Goal: Ask a question: Seek information or help from site administrators or community

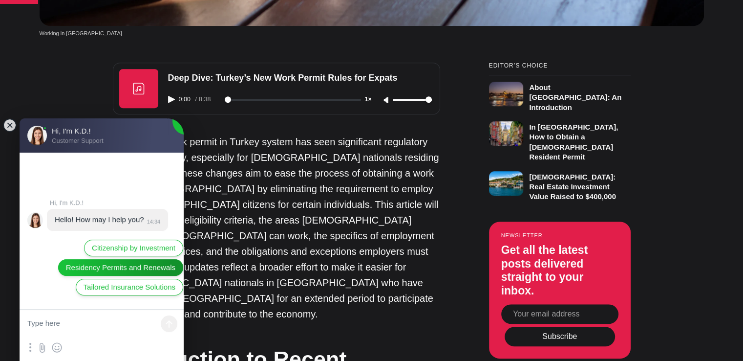
click at [150, 274] on jdiv "Residency Permits and Renewals" at bounding box center [120, 267] width 125 height 17
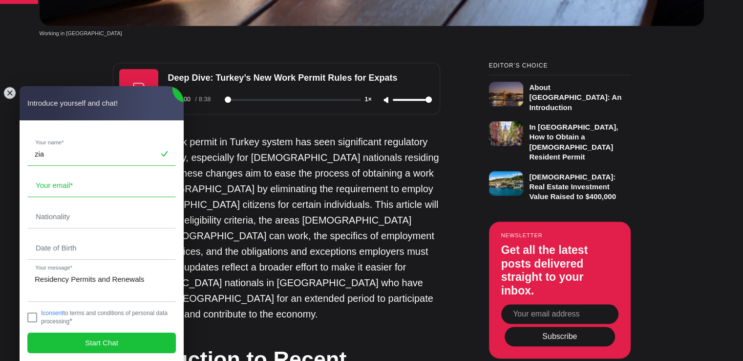
type input "zia"
click at [71, 182] on input "email" at bounding box center [102, 185] width 148 height 22
type input "[EMAIL_ADDRESS][DOMAIN_NAME]"
click at [57, 222] on input "KHAN" at bounding box center [102, 216] width 148 height 22
type input "K"
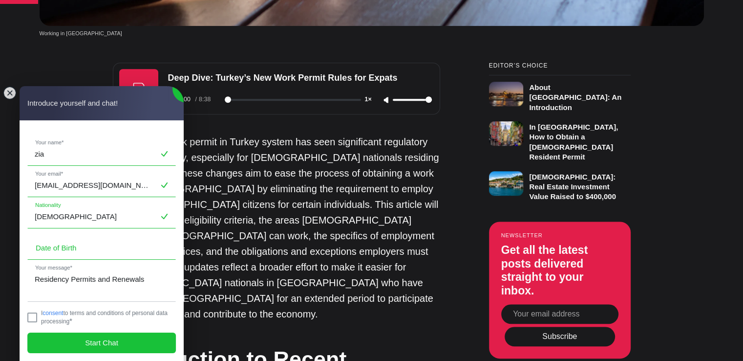
type input "[DEMOGRAPHIC_DATA]"
click at [72, 253] on input "tel" at bounding box center [102, 247] width 148 height 22
type input "1"
type input "2"
type input "[DATE]"
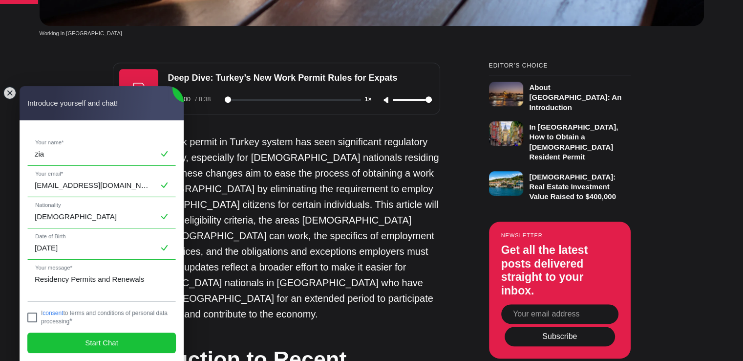
click at [33, 310] on jdiv "I consent to terms and conditions of personal data processing *" at bounding box center [101, 316] width 149 height 15
click at [95, 336] on jdiv "Start Chat" at bounding box center [101, 342] width 149 height 21
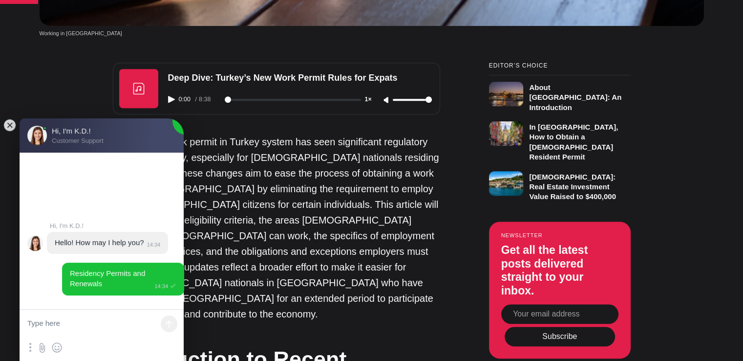
click at [115, 321] on textarea at bounding box center [102, 323] width 164 height 29
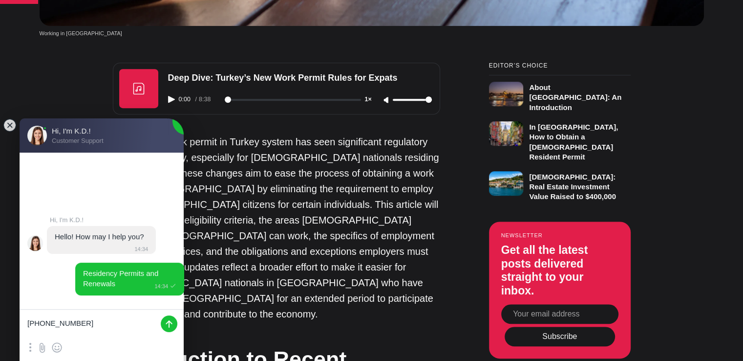
type textarea "[PHONE_NUMBER]"
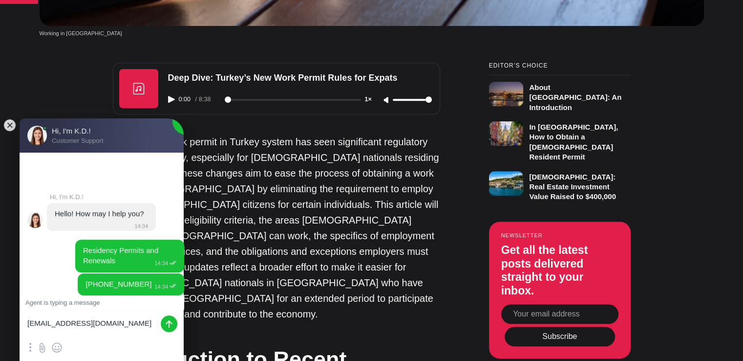
type textarea "[EMAIL_ADDRESS][DOMAIN_NAME]"
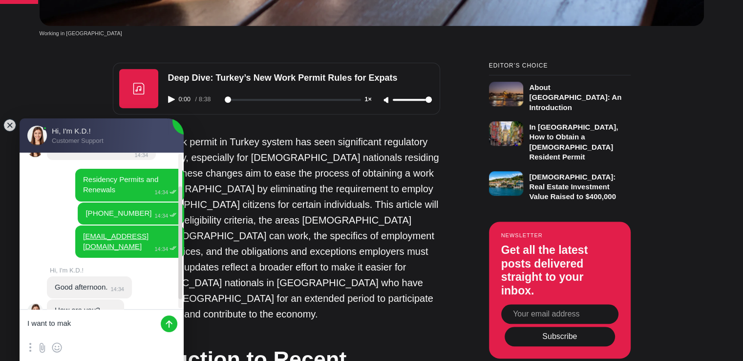
scroll to position [59, 0]
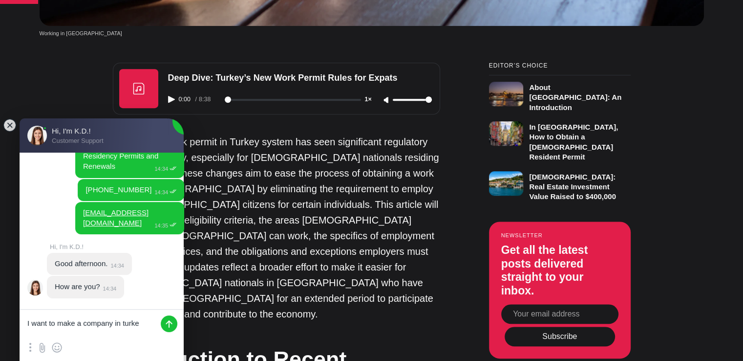
type textarea "I want to make a company in [GEOGRAPHIC_DATA]"
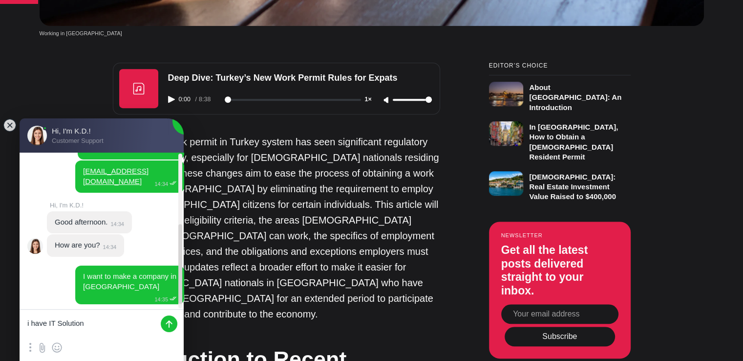
scroll to position [147, 0]
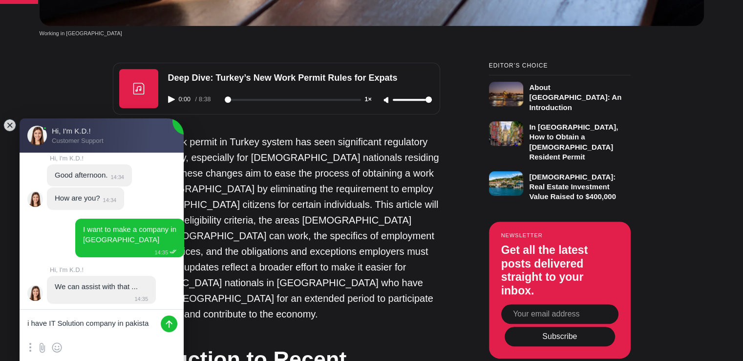
type textarea "i have IT Solution company in [GEOGRAPHIC_DATA]"
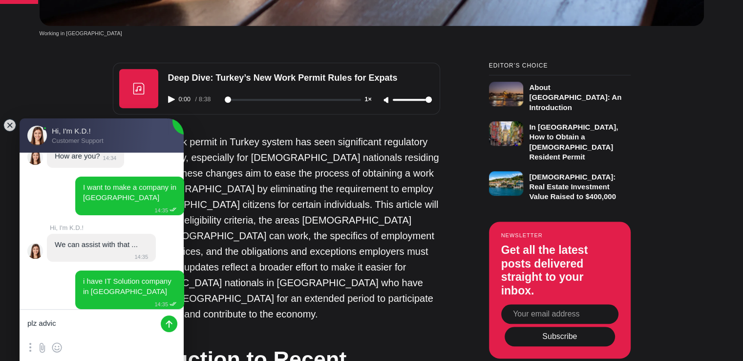
type textarea "plz advice"
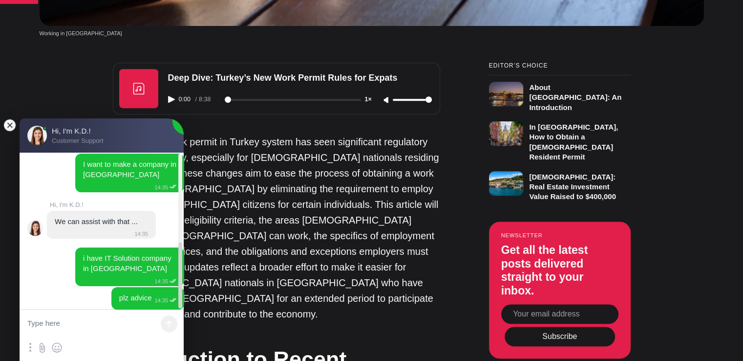
click at [11, 124] on jdiv at bounding box center [10, 125] width 14 height 14
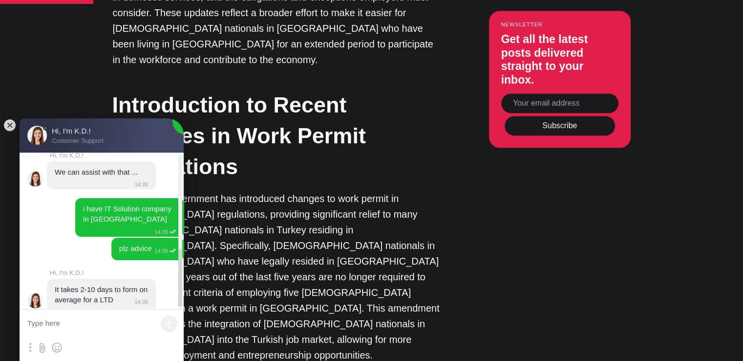
scroll to position [264, 0]
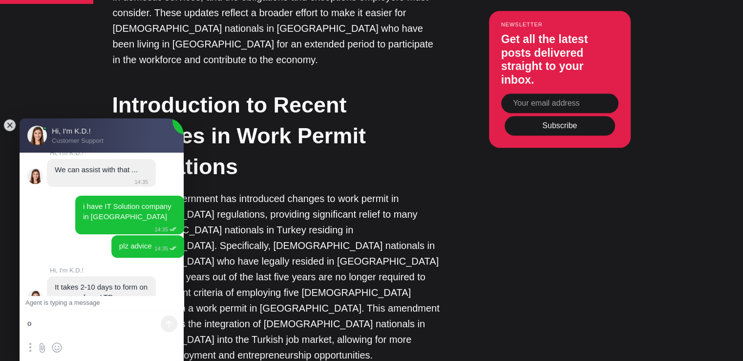
type textarea "ok"
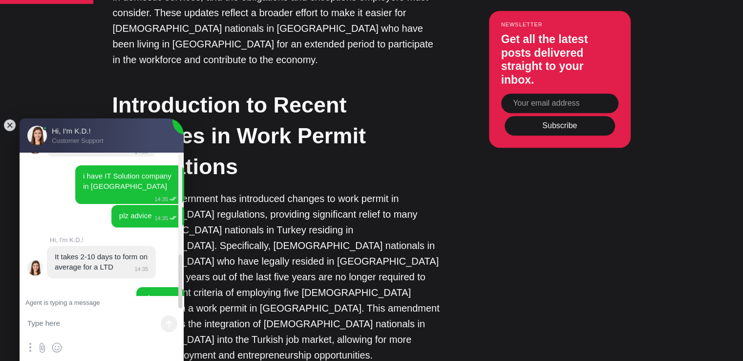
scroll to position [295, 0]
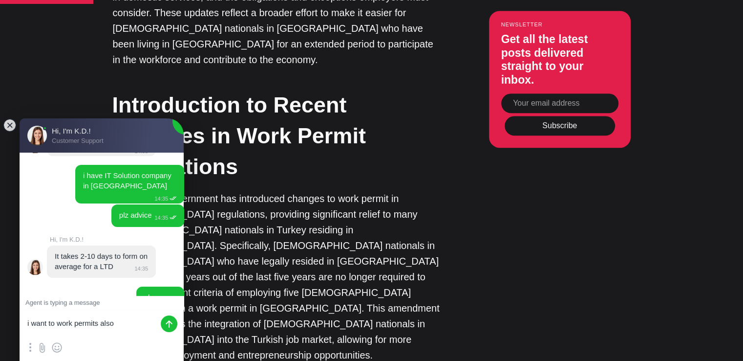
type textarea "i want to work permits also"
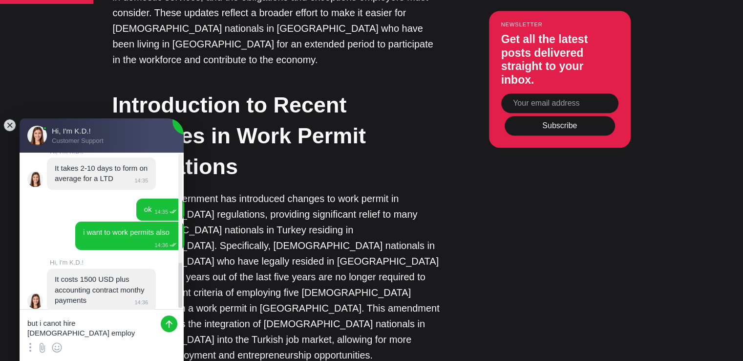
scroll to position [386, 0]
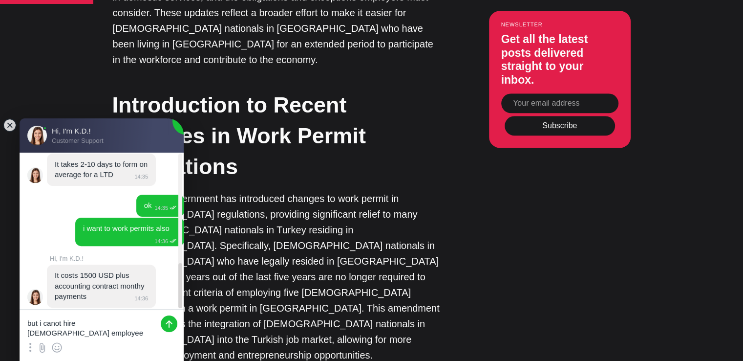
type textarea "but i canot hire [DEMOGRAPHIC_DATA] employees"
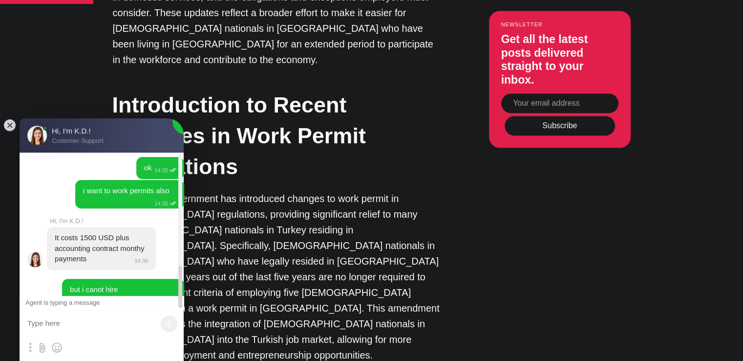
scroll to position [428, 0]
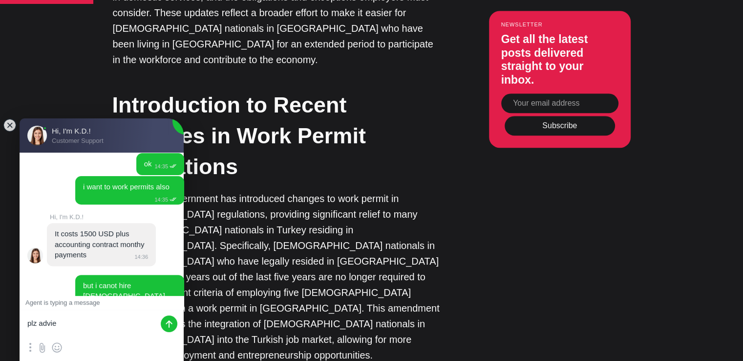
type textarea "plz advie"
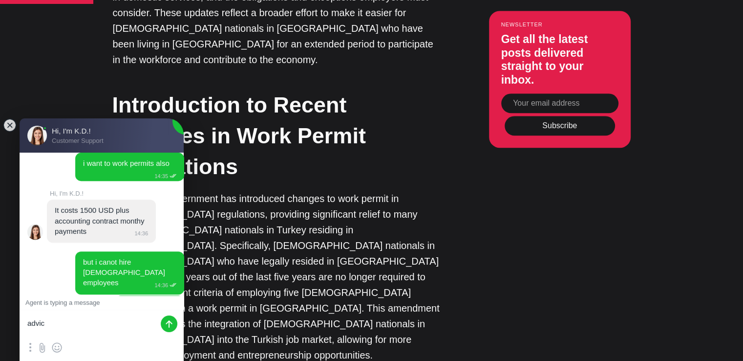
type textarea "advice"
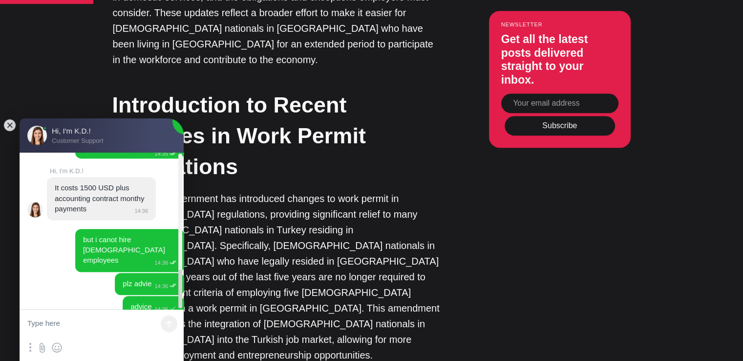
scroll to position [474, 0]
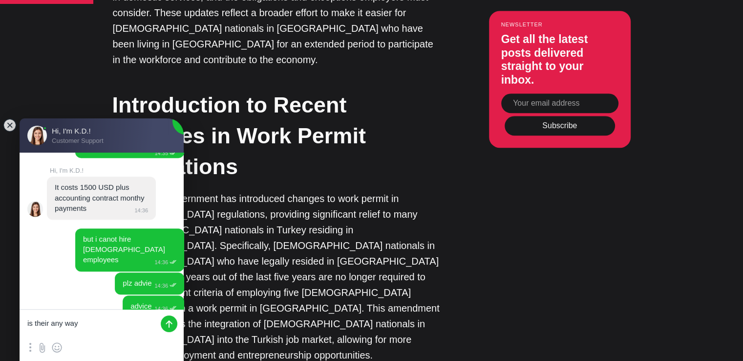
type textarea "is their any way"
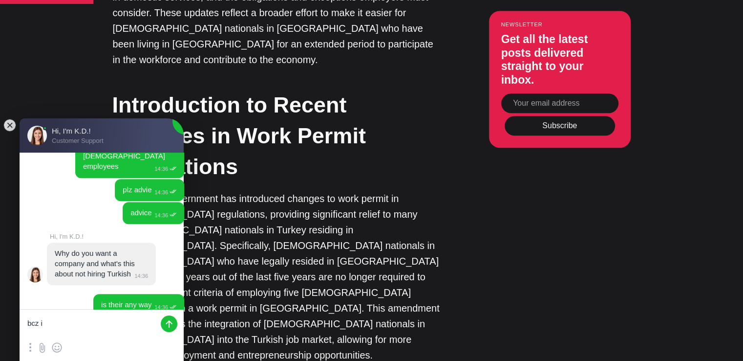
scroll to position [625, 0]
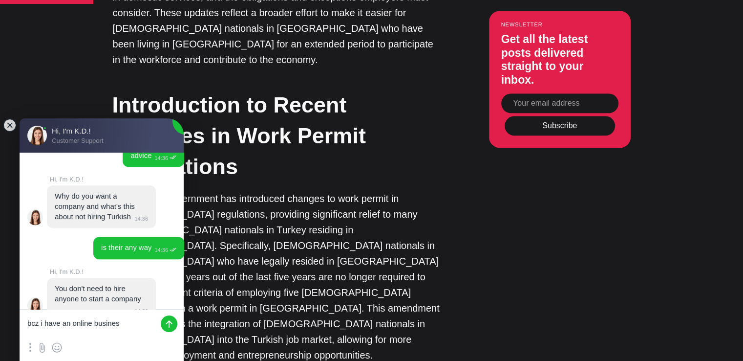
type textarea "bcz i have an online business"
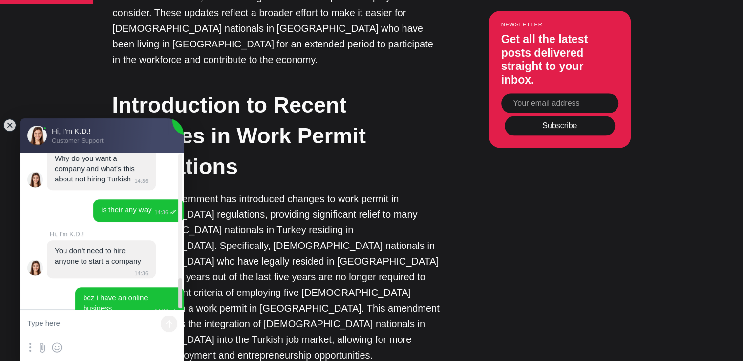
scroll to position [666, 0]
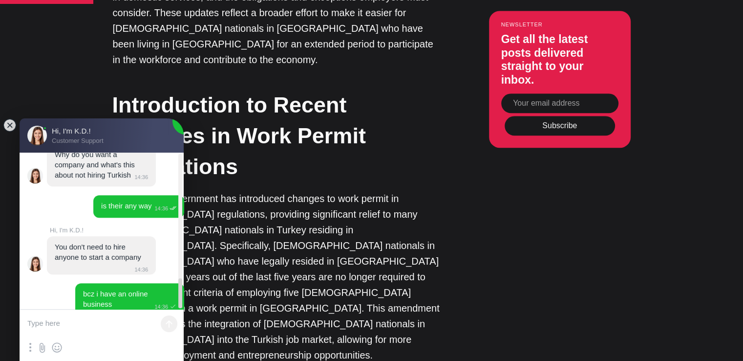
paste textarea "[URL][DOMAIN_NAME]"
type textarea "[URL][DOMAIN_NAME]"
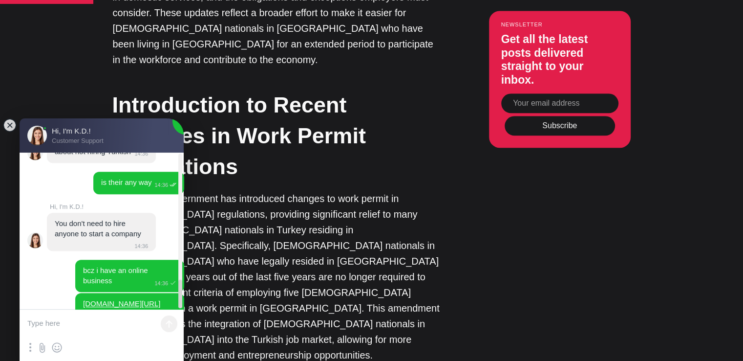
scroll to position [696, 0]
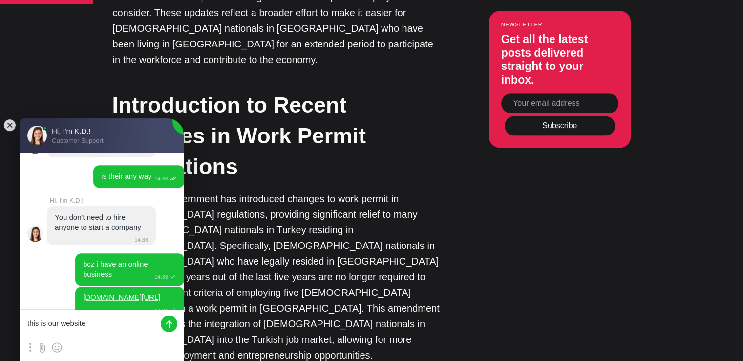
type textarea "this is our website"
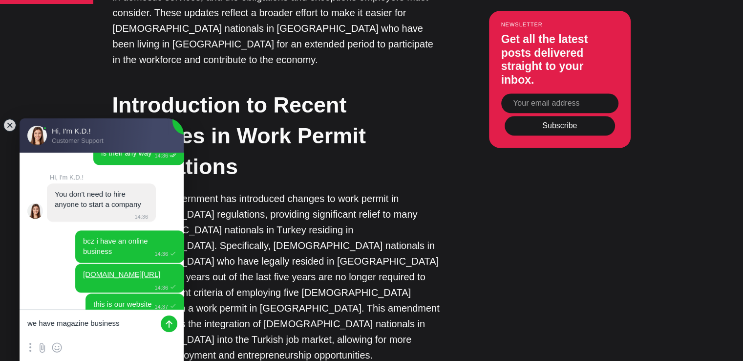
type textarea "we have magazine business"
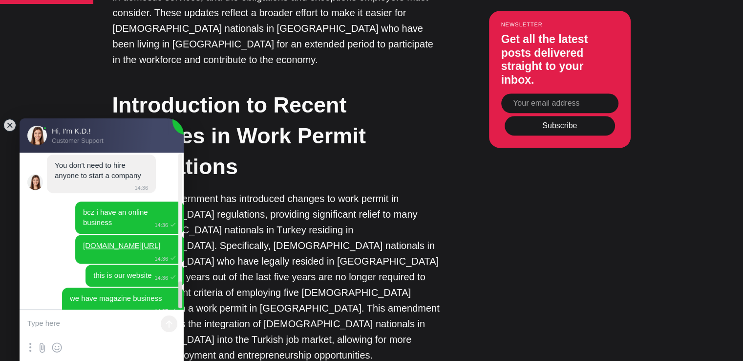
scroll to position [749, 0]
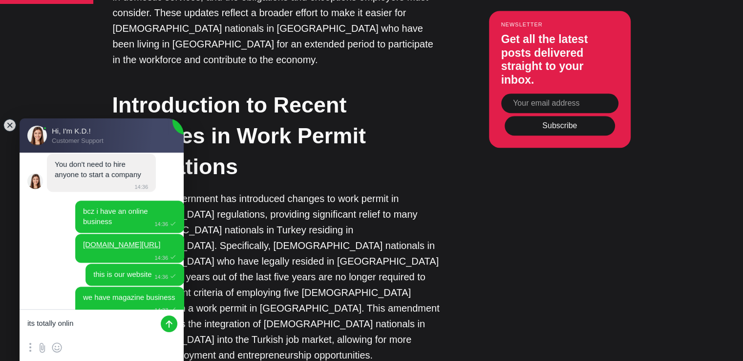
type textarea "its totally online"
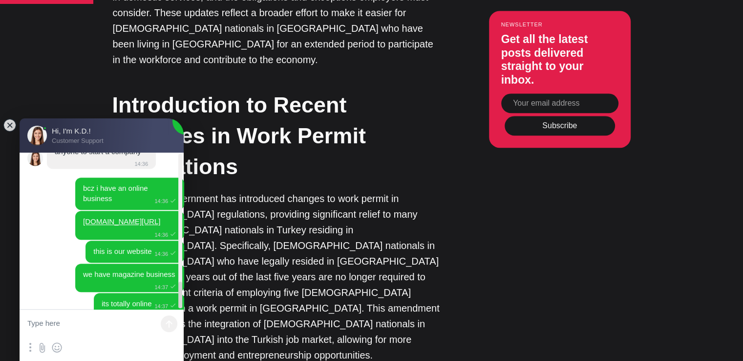
click at [413, 191] on p "The Turkish government has introduced changes to work permit in [GEOGRAPHIC_DAT…" at bounding box center [276, 277] width 327 height 172
click at [10, 128] on jdiv at bounding box center [10, 125] width 14 height 14
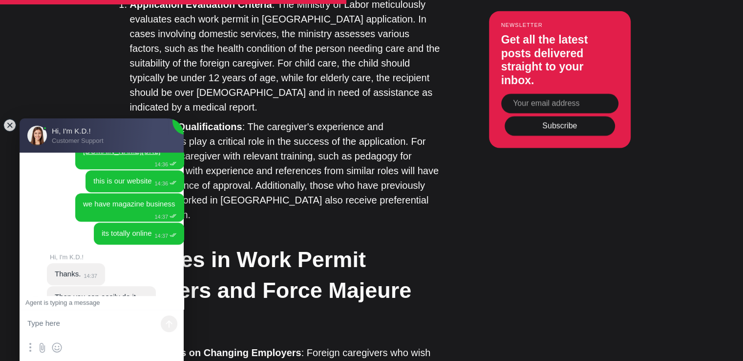
scroll to position [866, 0]
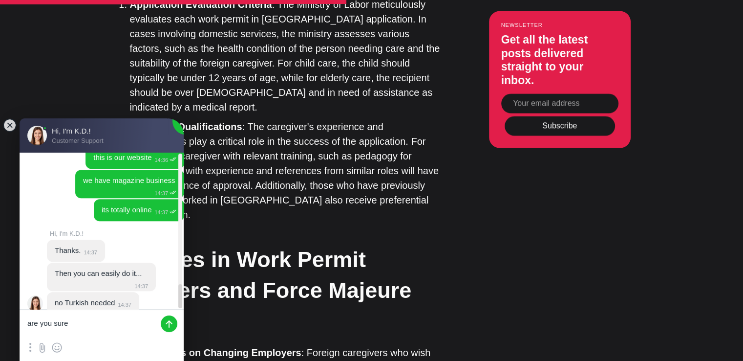
type textarea "are you sure"
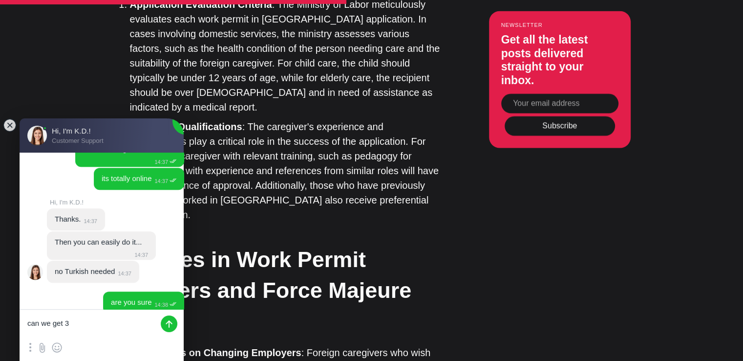
scroll to position [938, 0]
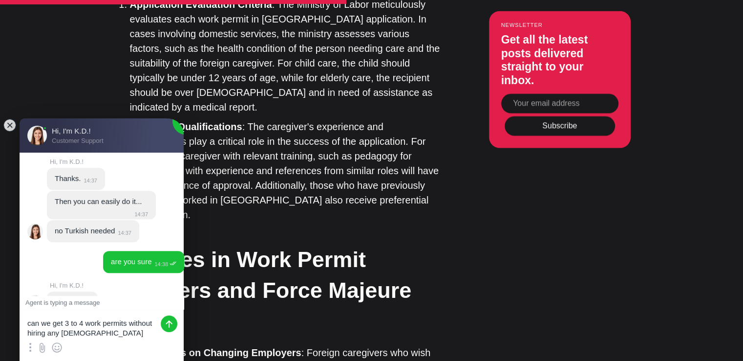
type textarea "can we get 3 to 4 work permits without hiring any [DEMOGRAPHIC_DATA] employess?"
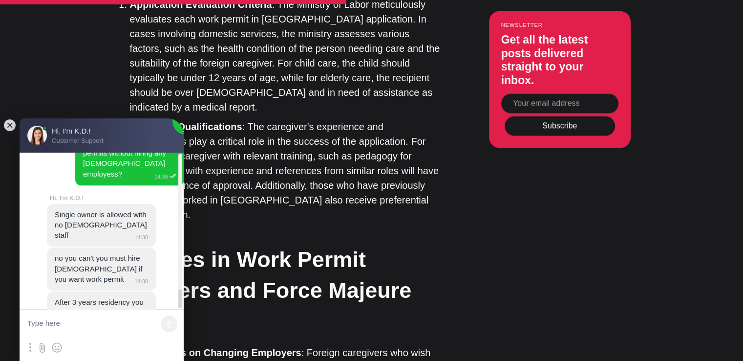
scroll to position [1130, 0]
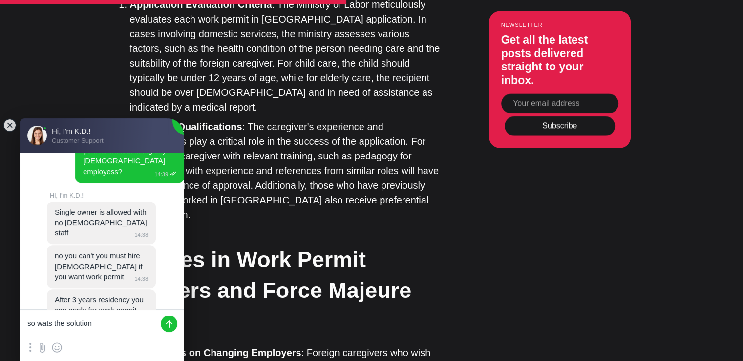
type textarea "so wats the solution ?"
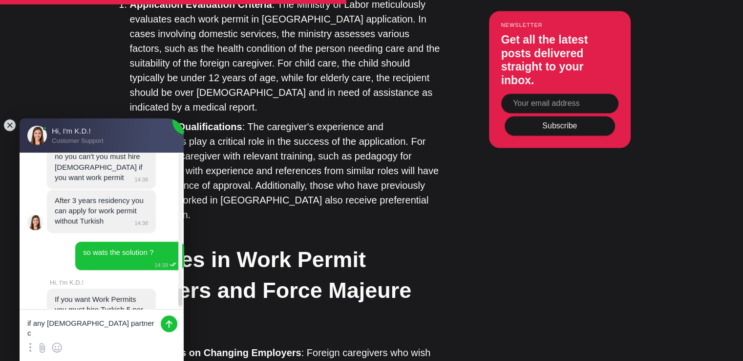
scroll to position [1263, 0]
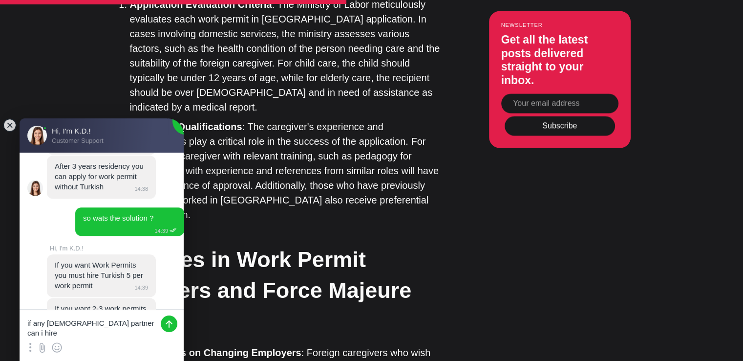
type textarea "if any [DEMOGRAPHIC_DATA] partner can i hire?"
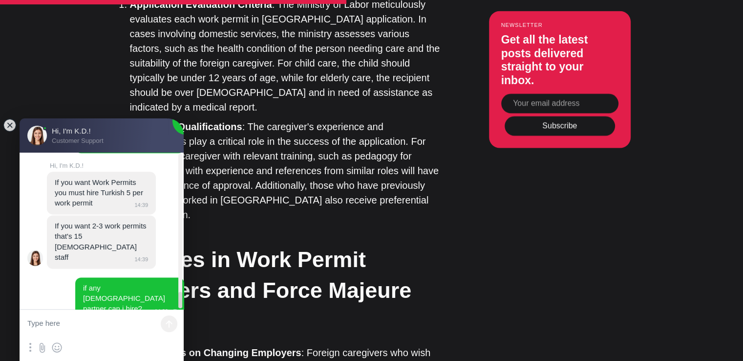
scroll to position [1375, 0]
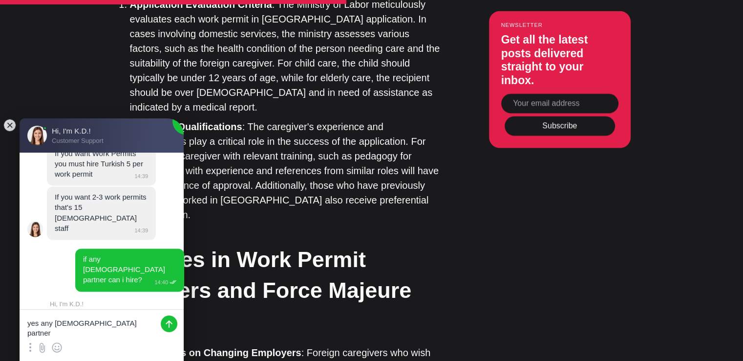
type textarea "yes any [DEMOGRAPHIC_DATA] partner?"
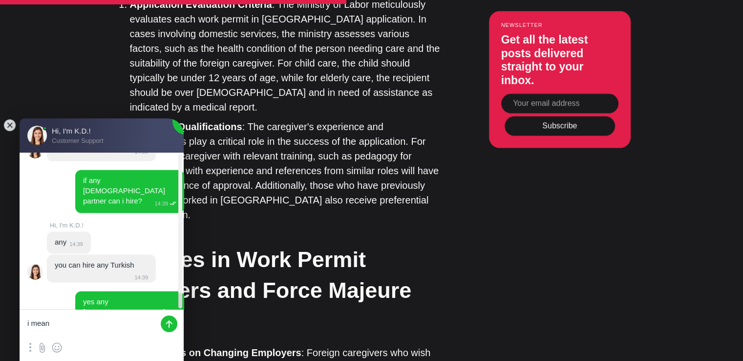
scroll to position [1476, 0]
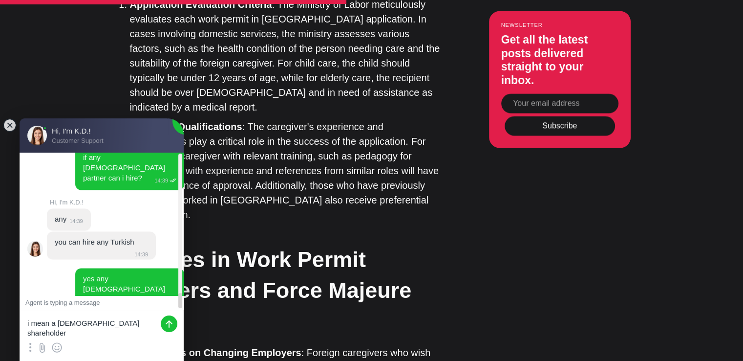
type textarea "i mean a [DEMOGRAPHIC_DATA] shareholder?"
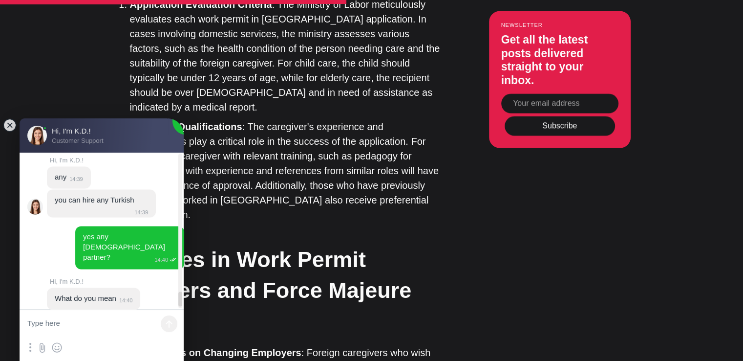
scroll to position [1591, 0]
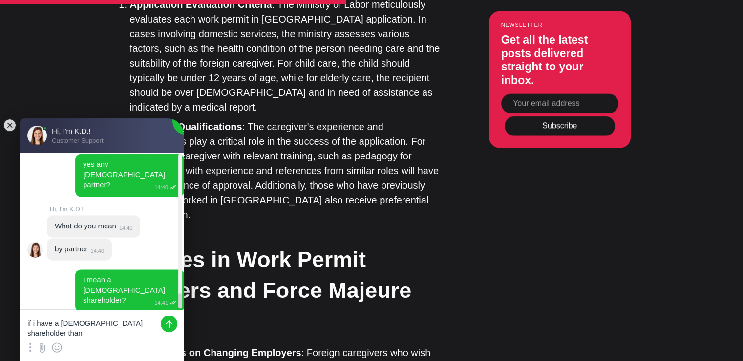
type textarea "if i have a [DEMOGRAPHIC_DATA] shareholder than"
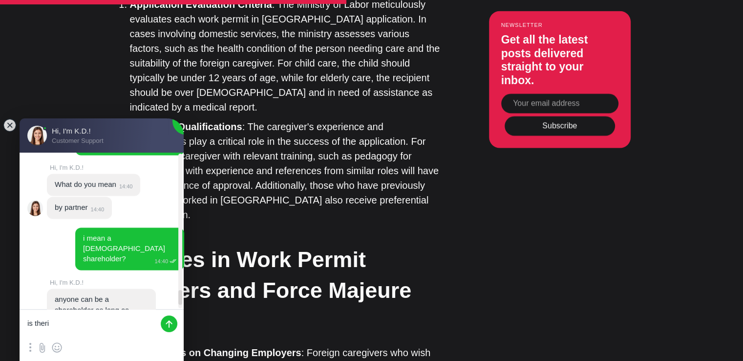
scroll to position [1673, 0]
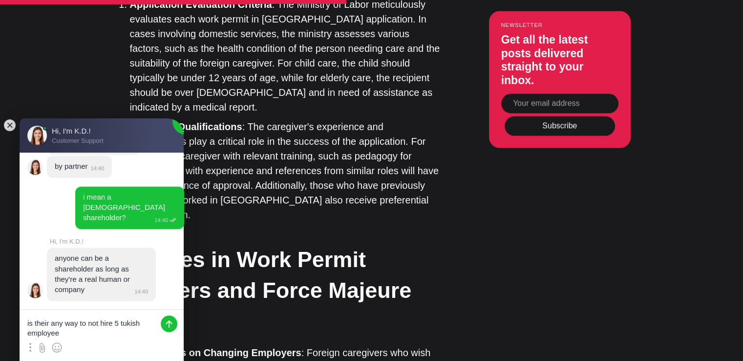
type textarea "is their any way to not hire 5 tukish employees"
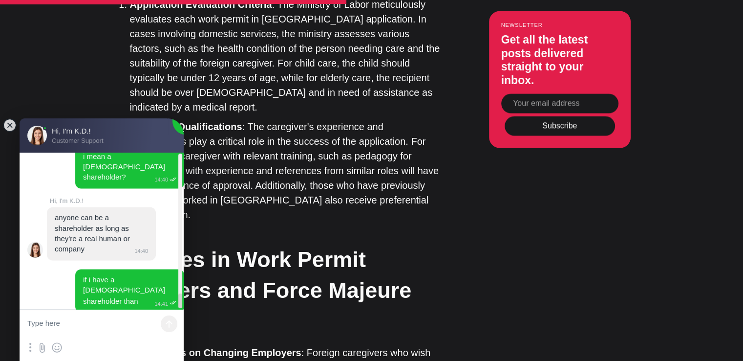
scroll to position [1715, 0]
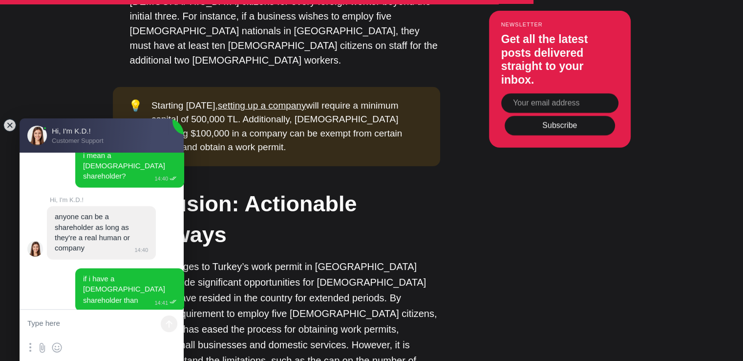
scroll to position [3051, 0]
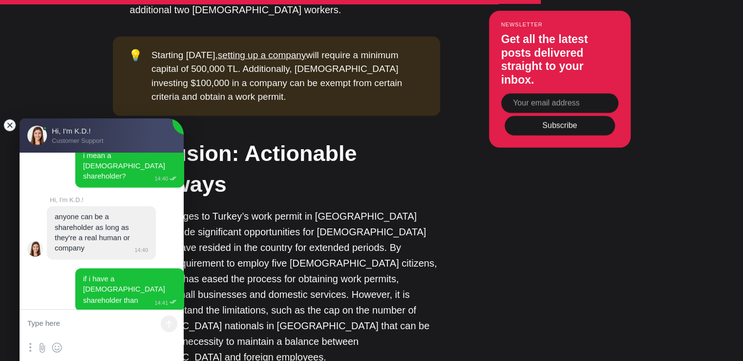
click at [10, 126] on jdiv at bounding box center [10, 125] width 14 height 14
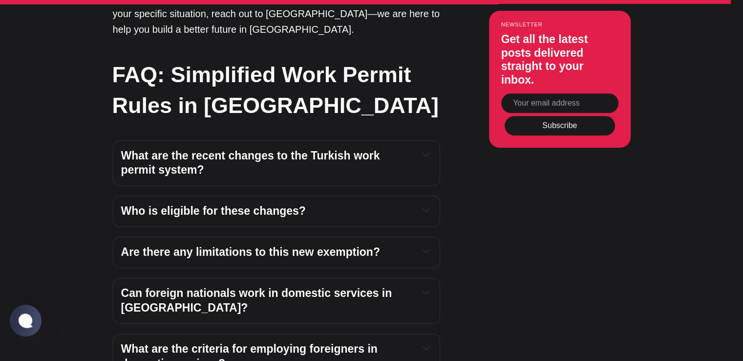
scroll to position [3950, 0]
click at [21, 321] on jdiv at bounding box center [25, 320] width 19 height 17
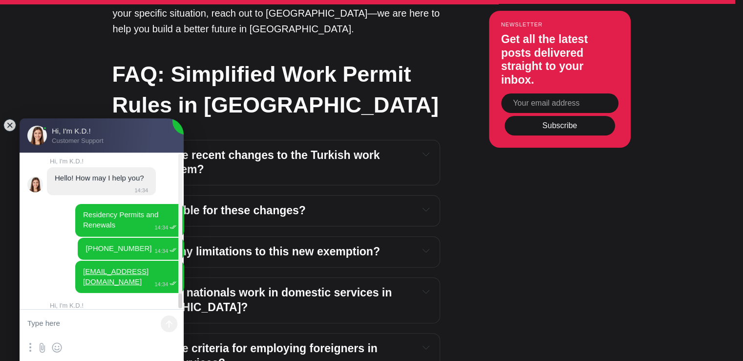
scroll to position [1715, 0]
